Goal: Find specific page/section

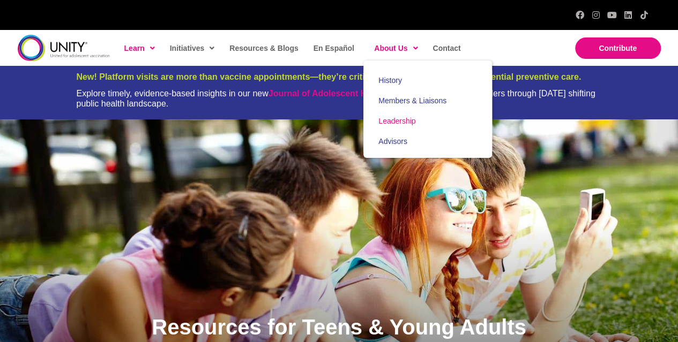
click at [391, 121] on span "Leadership" at bounding box center [396, 121] width 37 height 9
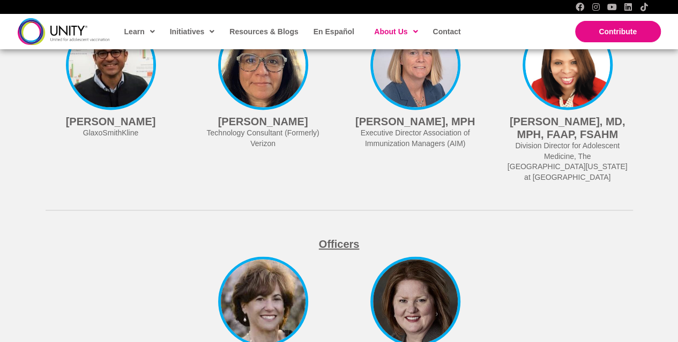
scroll to position [2761, 0]
click at [64, 32] on img at bounding box center [64, 31] width 92 height 26
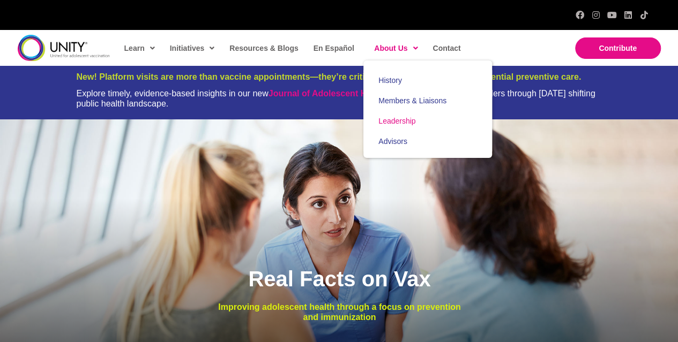
click at [386, 121] on span "Leadership" at bounding box center [396, 121] width 37 height 9
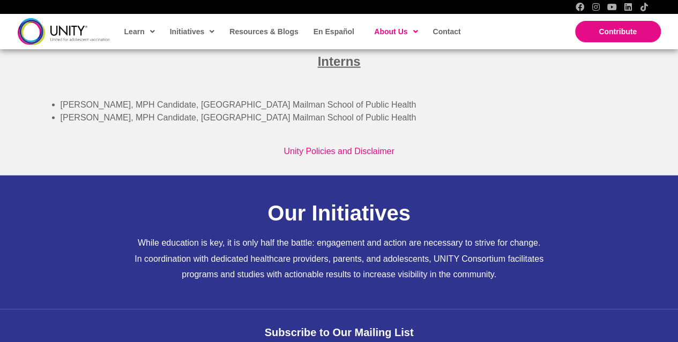
scroll to position [3111, 0]
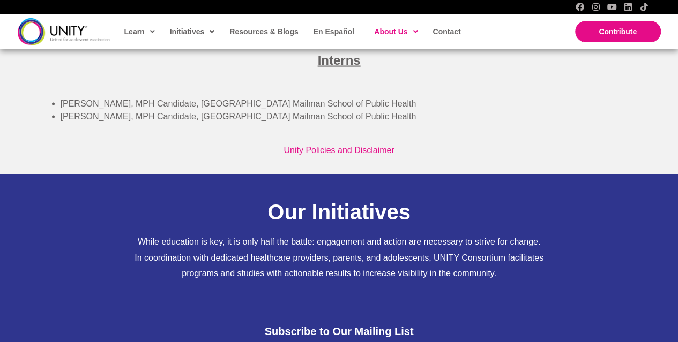
click at [256, 15] on h4 "[PERSON_NAME]" at bounding box center [263, 8] width 120 height 13
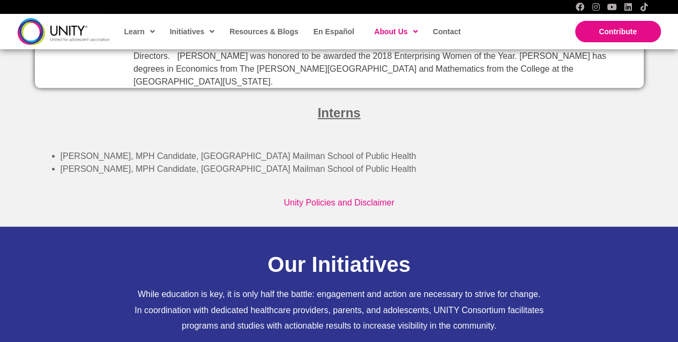
scroll to position [3053, 0]
